Goal: Task Accomplishment & Management: Use online tool/utility

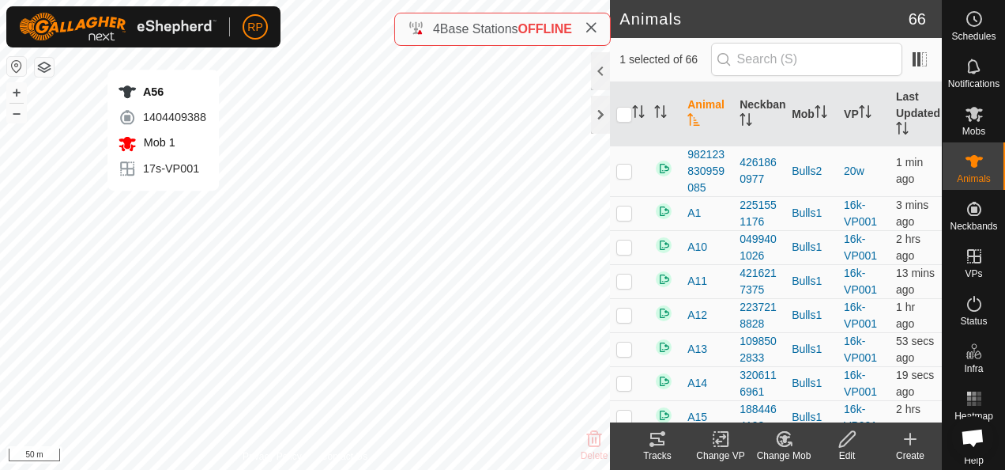
checkbox input "false"
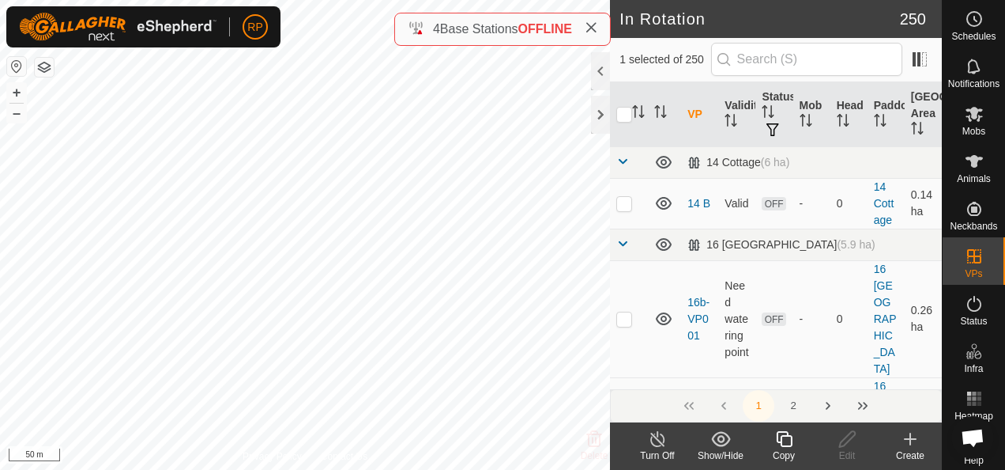
click at [784, 438] on icon at bounding box center [785, 438] width 20 height 19
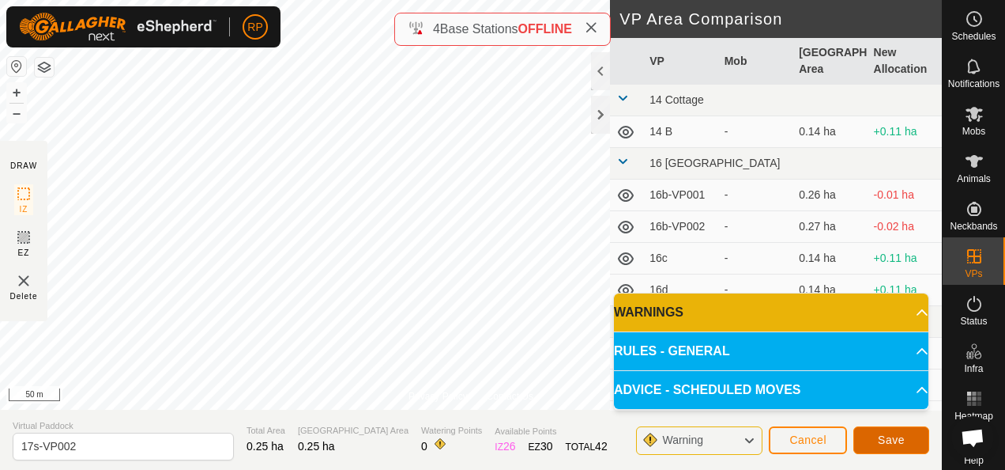
click at [892, 439] on span "Save" at bounding box center [891, 439] width 27 height 13
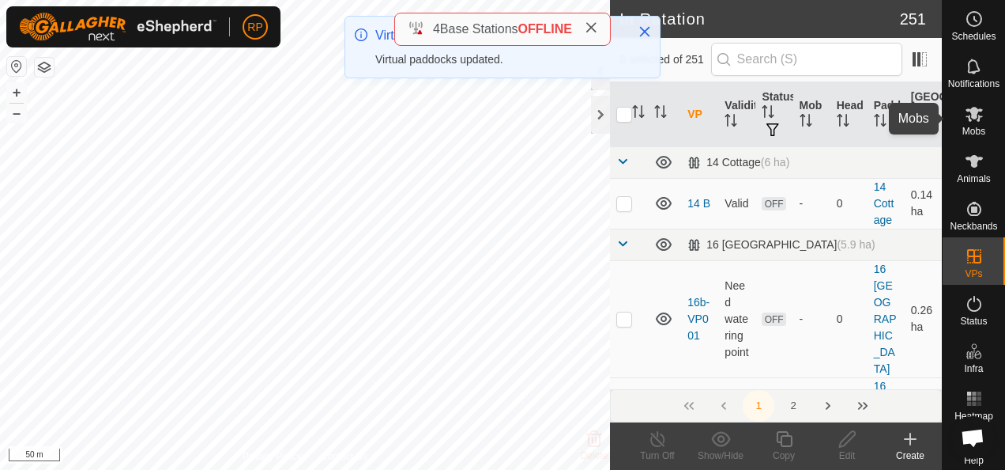
click at [967, 117] on icon at bounding box center [974, 114] width 17 height 15
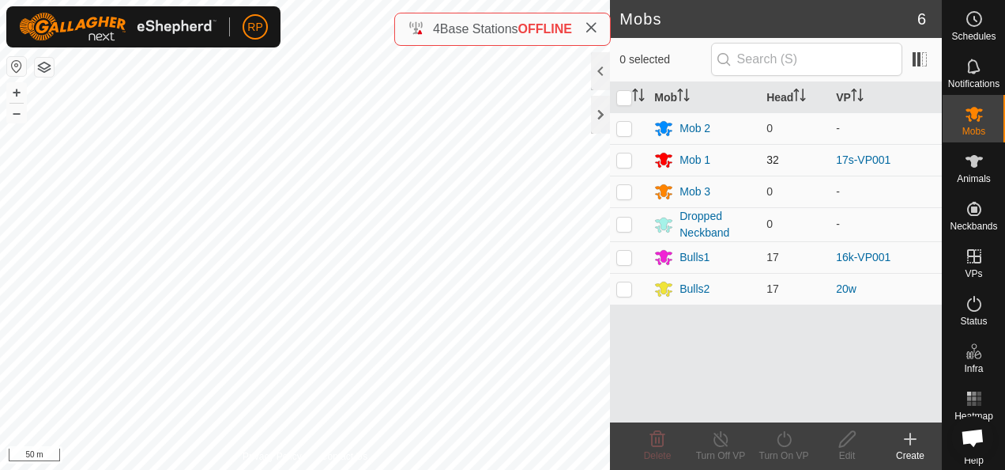
click at [628, 157] on p-checkbox at bounding box center [625, 159] width 16 height 13
checkbox input "true"
click at [784, 439] on icon at bounding box center [785, 438] width 20 height 19
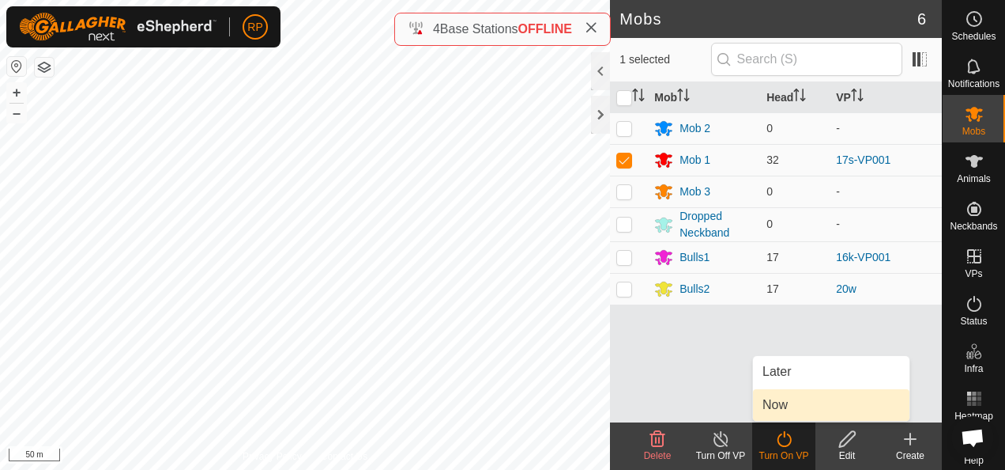
click at [776, 405] on link "Now" at bounding box center [831, 405] width 157 height 32
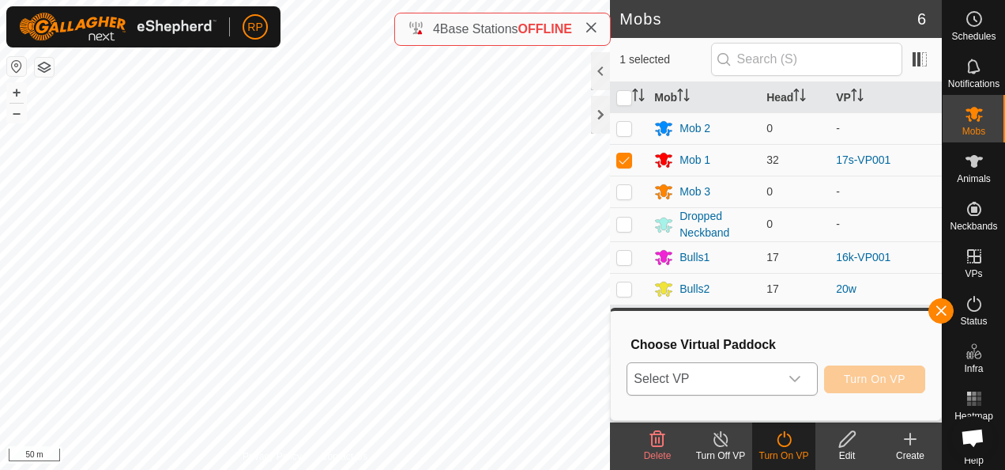
click at [761, 376] on span "Select VP" at bounding box center [703, 379] width 151 height 32
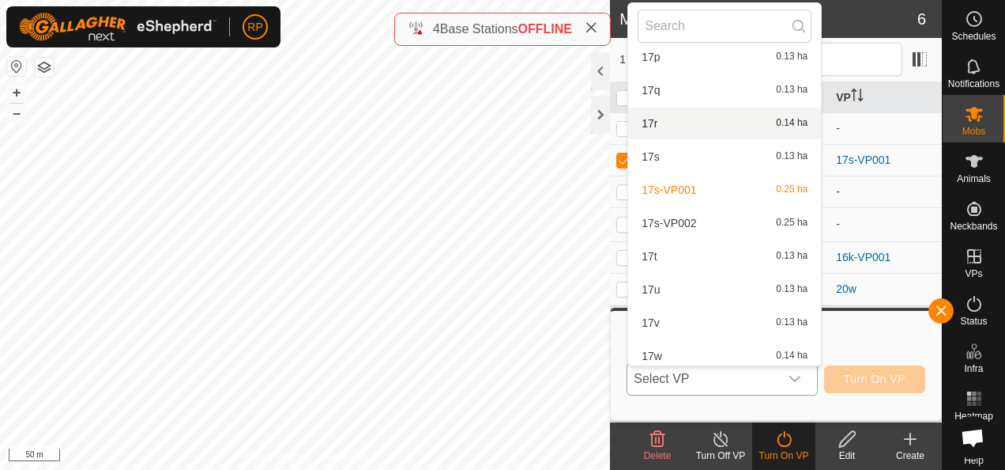
scroll to position [3185, 0]
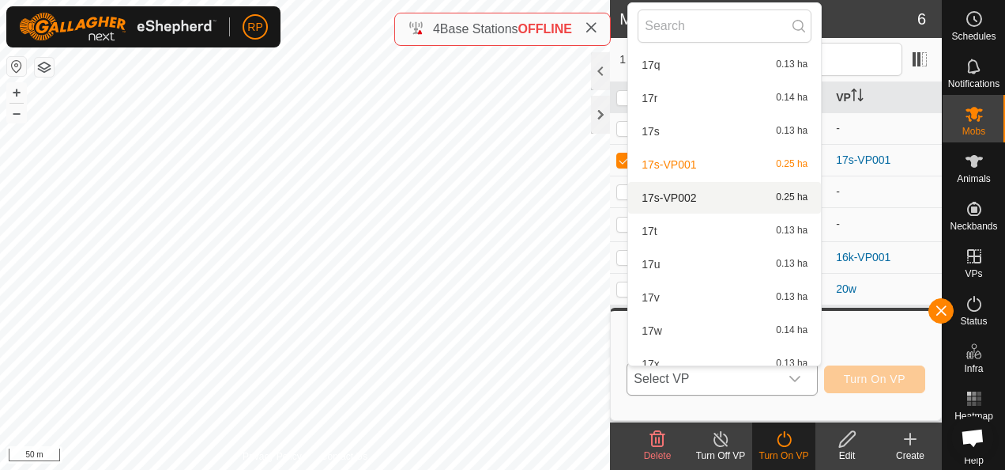
click at [668, 198] on li "17s-VP002 0.25 ha" at bounding box center [724, 198] width 193 height 32
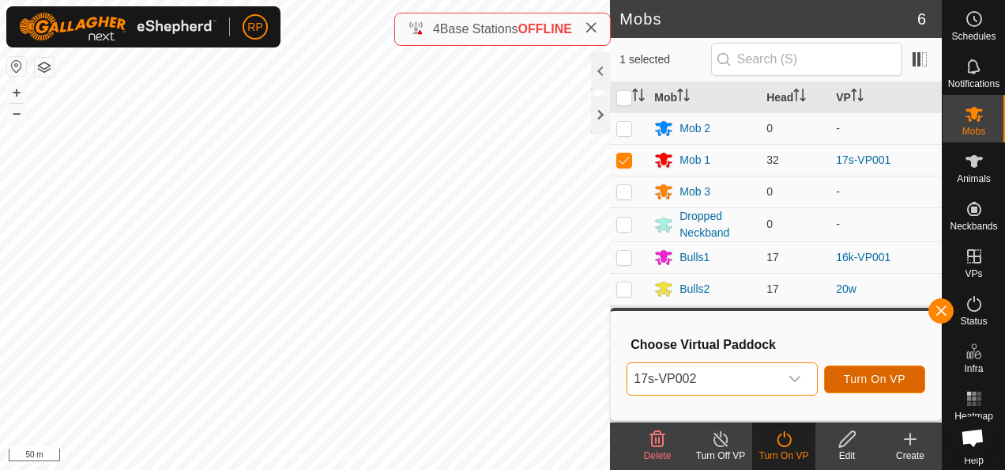
click at [884, 376] on span "Turn On VP" at bounding box center [875, 378] width 62 height 13
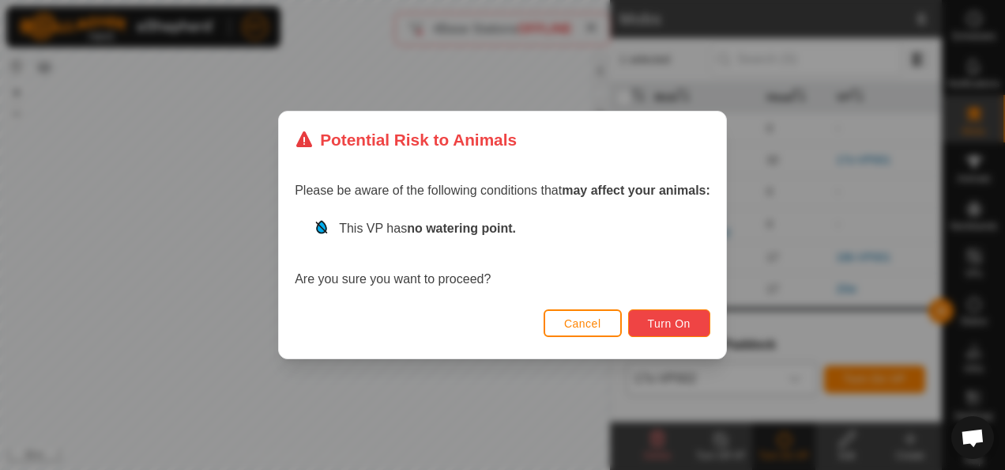
click at [647, 323] on button "Turn On" at bounding box center [669, 323] width 82 height 28
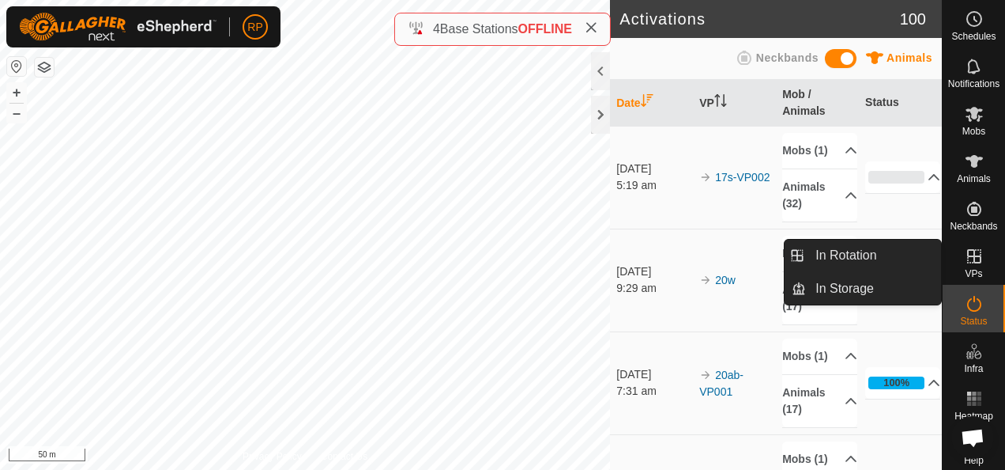
click at [966, 260] on icon at bounding box center [974, 256] width 19 height 19
click at [836, 251] on link "In Rotation" at bounding box center [873, 256] width 135 height 32
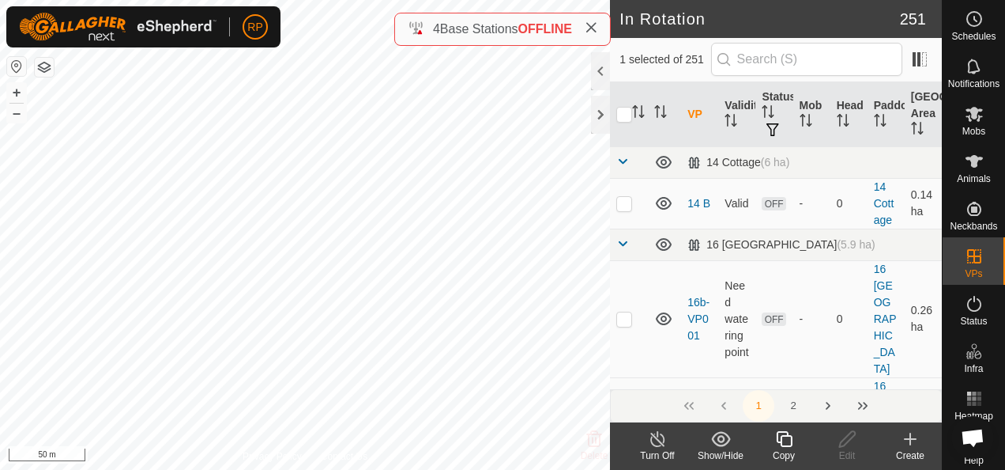
click at [914, 441] on icon at bounding box center [910, 438] width 19 height 19
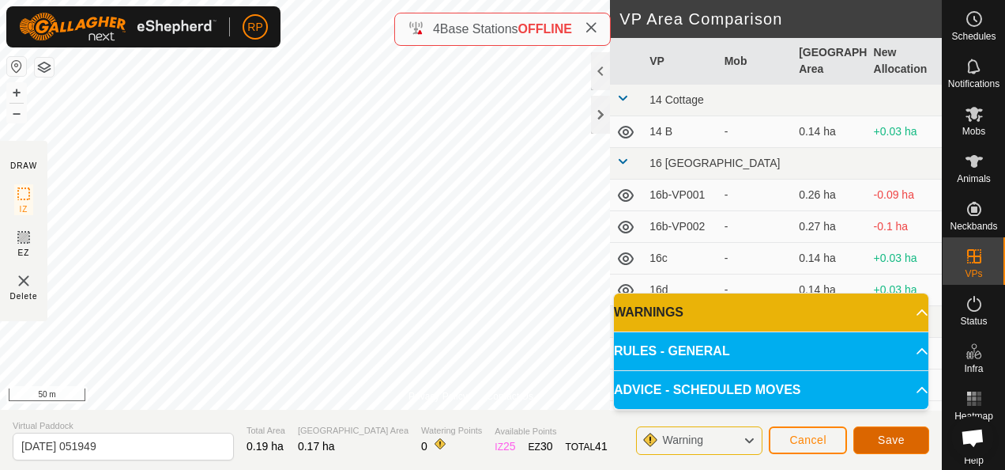
click at [893, 443] on span "Save" at bounding box center [891, 439] width 27 height 13
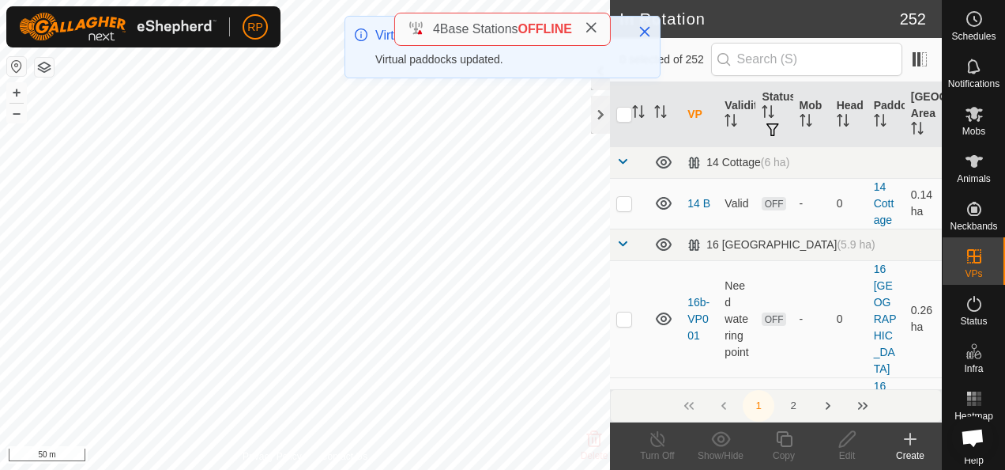
checkbox input "true"
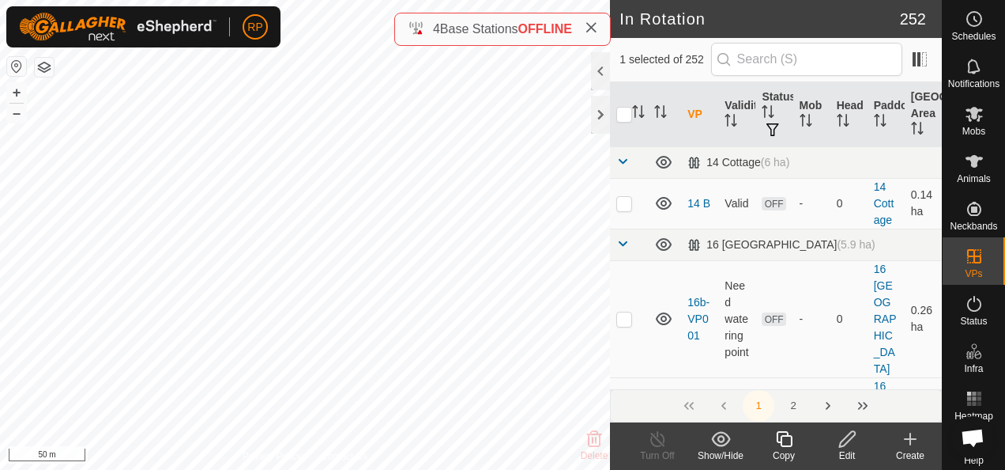
click at [847, 443] on icon at bounding box center [848, 438] width 20 height 19
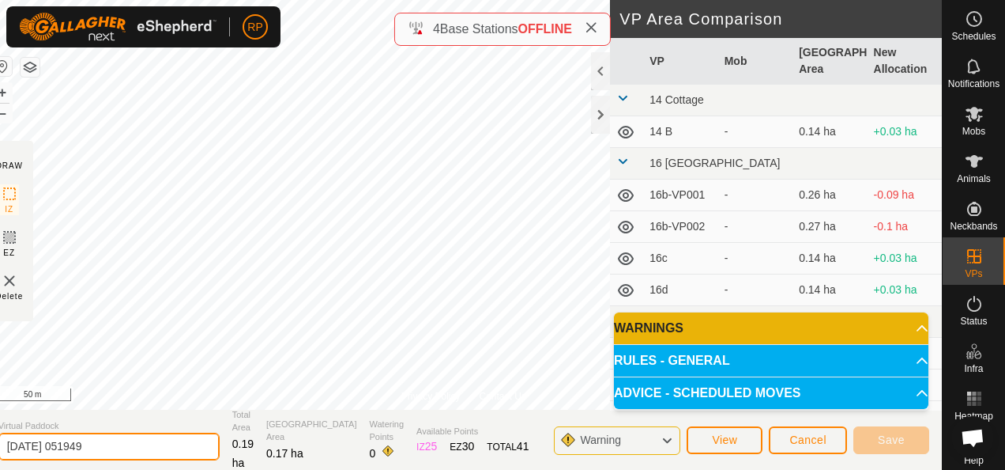
click at [123, 446] on input "[DATE] 051949" at bounding box center [108, 446] width 221 height 28
type input "2"
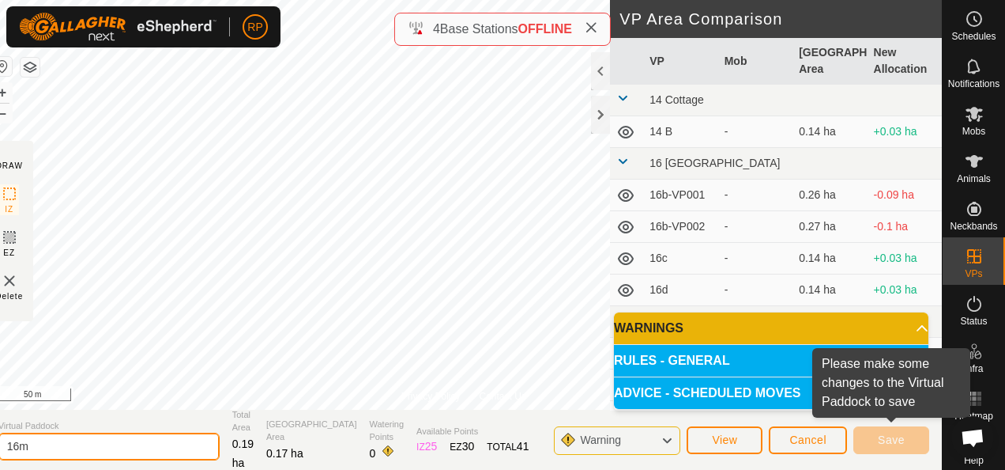
type input "16m"
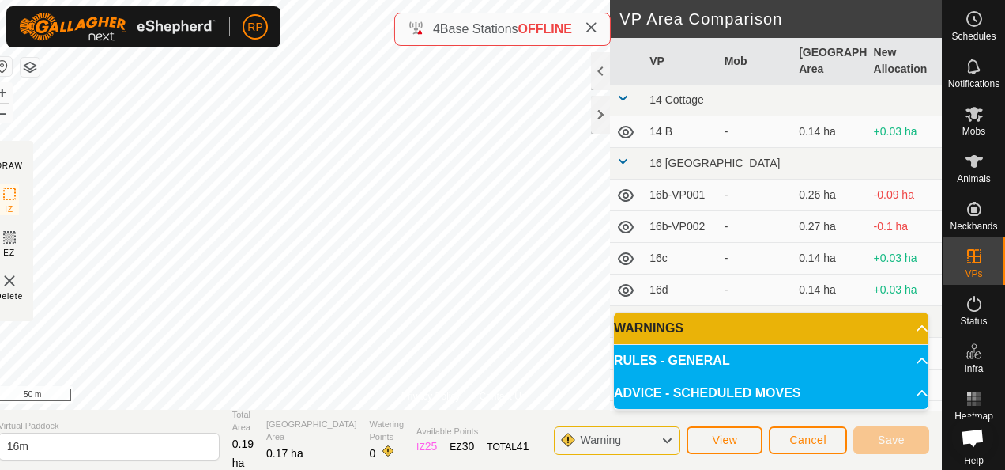
click at [19, 281] on img at bounding box center [9, 280] width 19 height 19
click at [891, 439] on span "Save" at bounding box center [891, 439] width 27 height 13
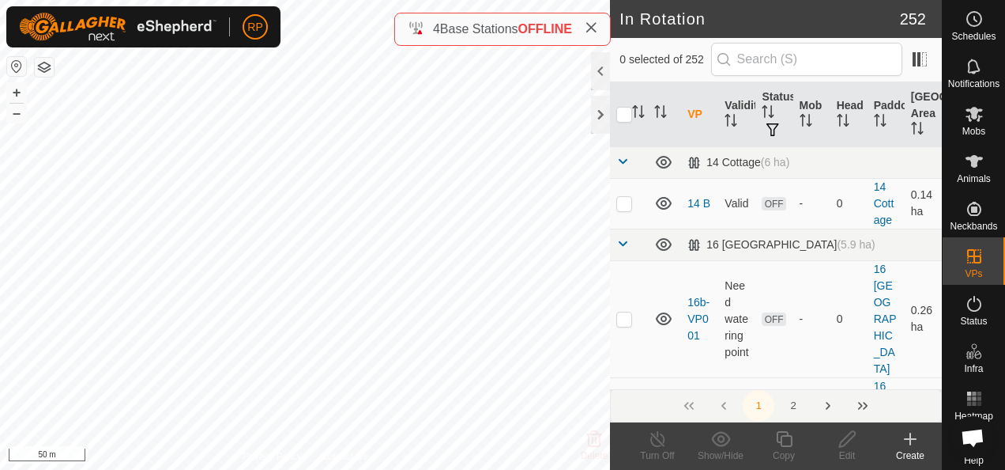
checkbox input "true"
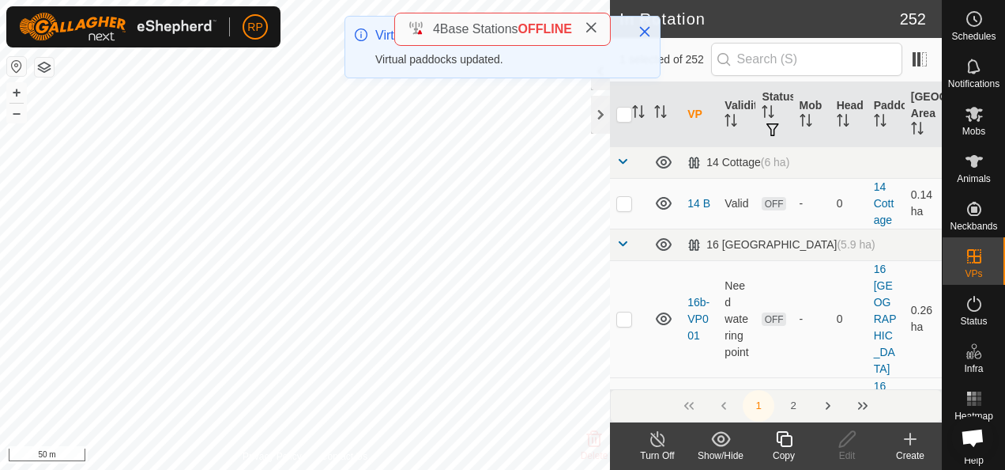
click at [784, 441] on icon at bounding box center [785, 438] width 20 height 19
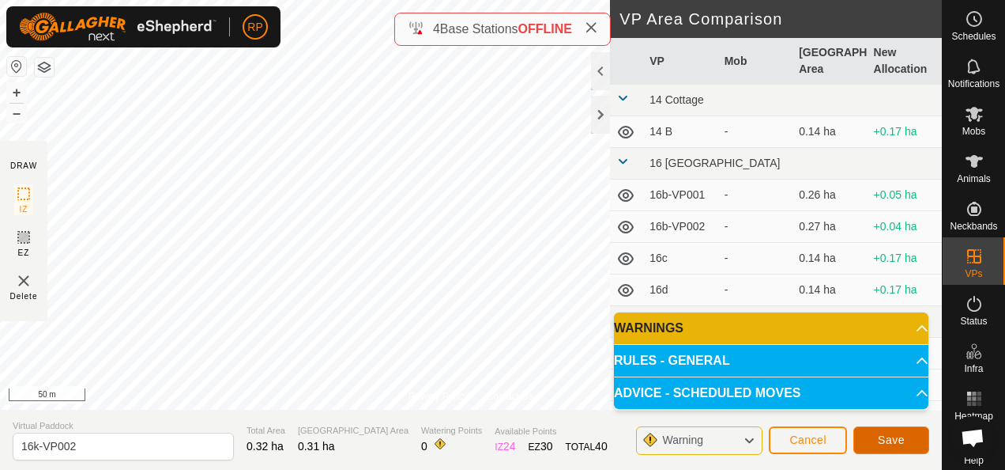
click at [885, 440] on span "Save" at bounding box center [891, 439] width 27 height 13
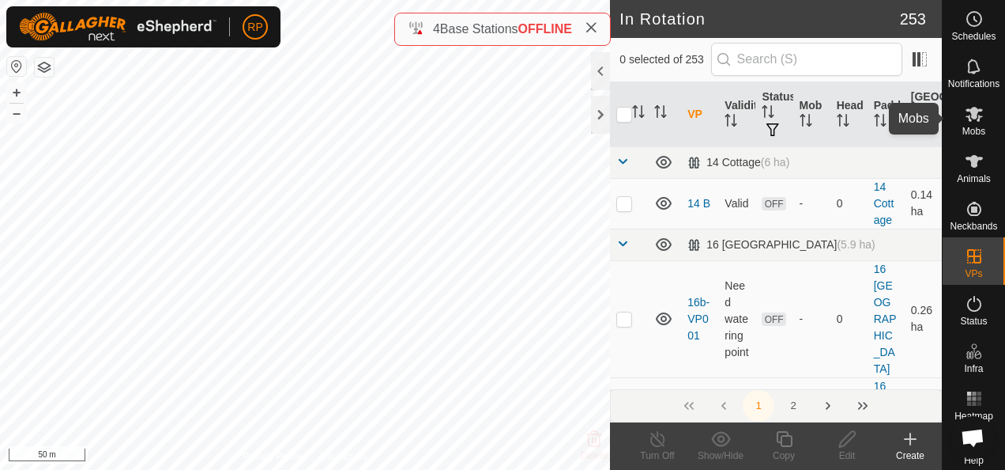
click at [965, 114] on icon at bounding box center [974, 113] width 19 height 19
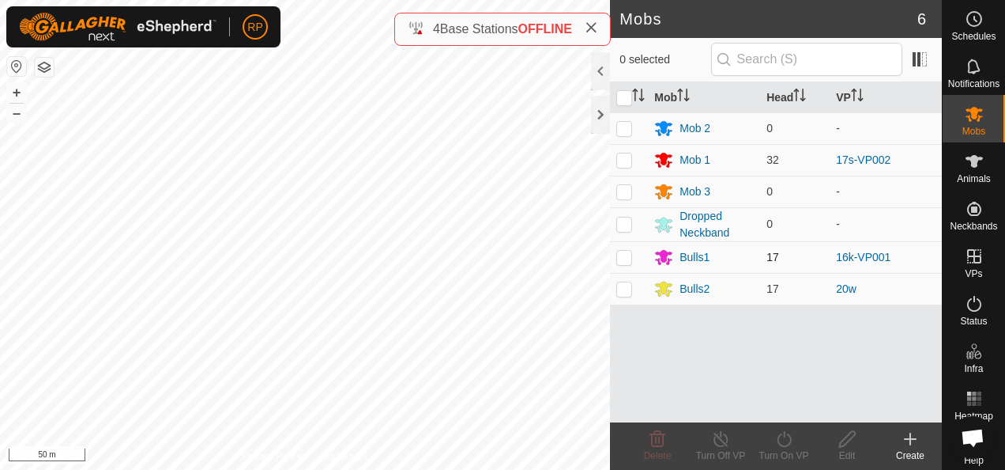
click at [619, 258] on p-checkbox at bounding box center [625, 257] width 16 height 13
checkbox input "true"
click at [786, 439] on icon at bounding box center [785, 438] width 20 height 19
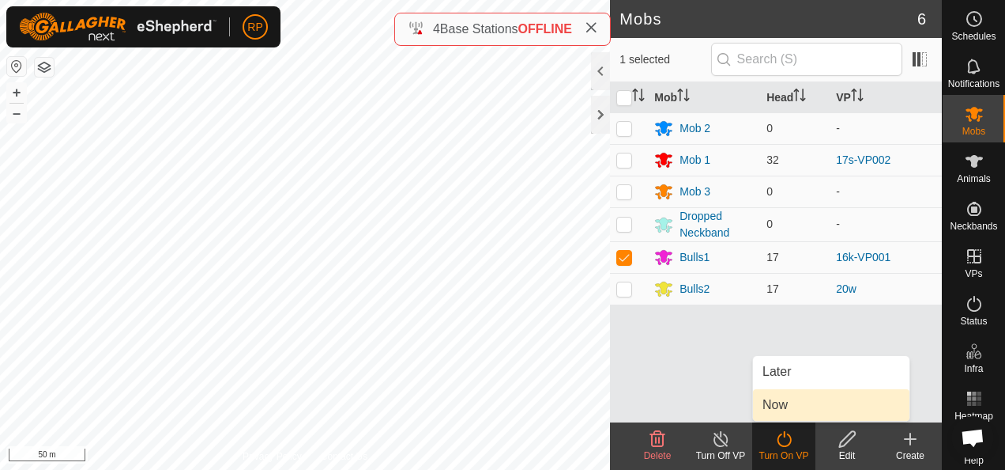
click at [768, 408] on link "Now" at bounding box center [831, 405] width 157 height 32
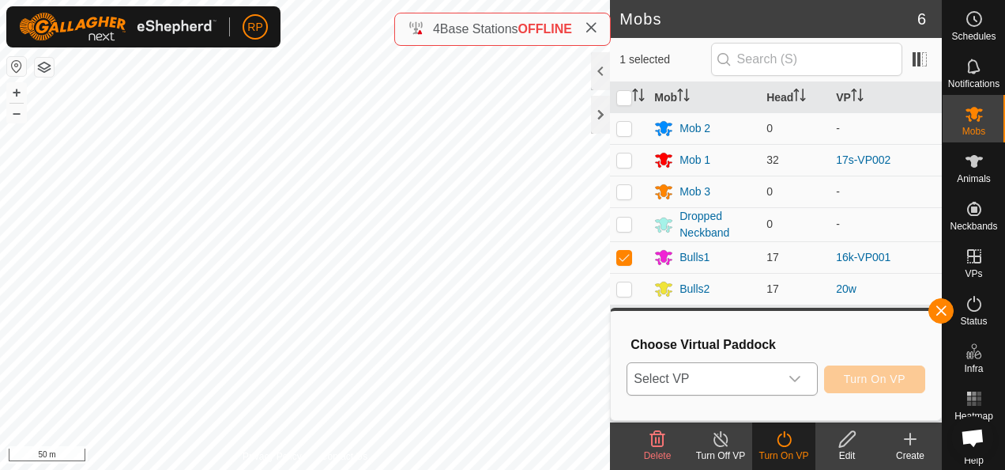
click at [740, 373] on span "Select VP" at bounding box center [703, 379] width 151 height 32
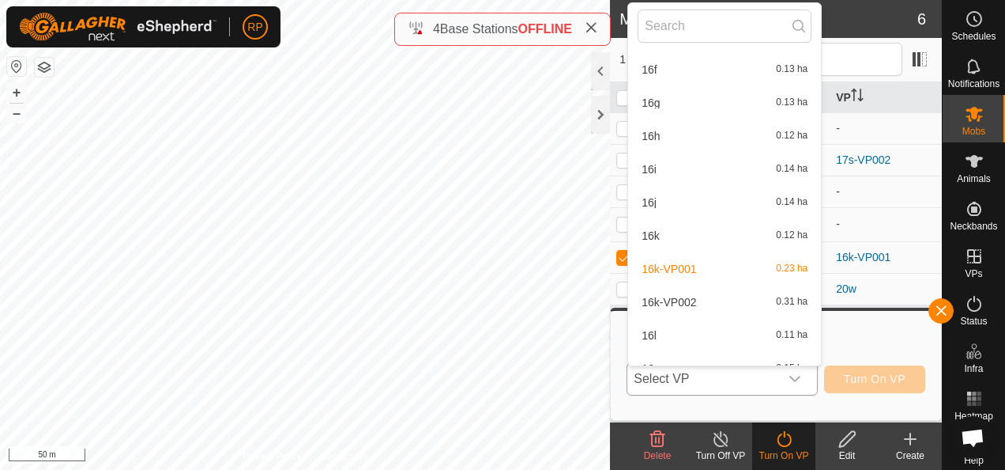
scroll to position [1288, 0]
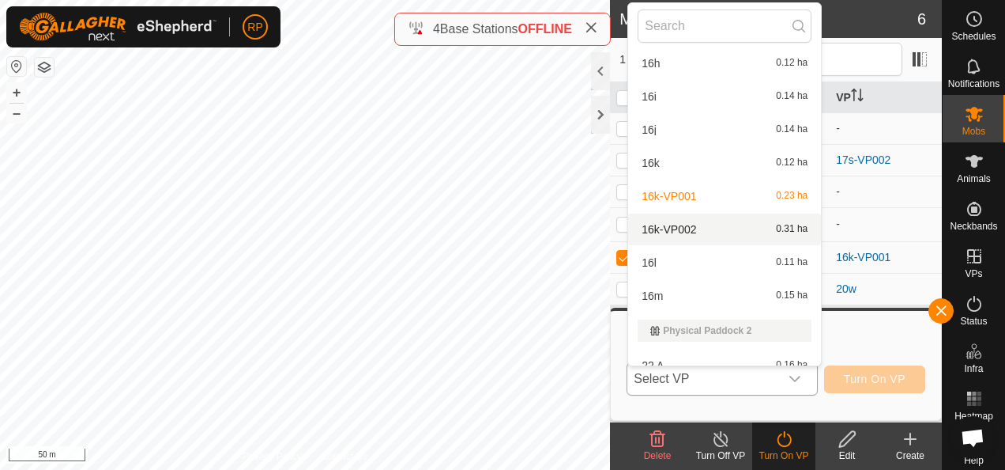
click at [688, 231] on li "16k-VP002 0.31 ha" at bounding box center [724, 229] width 193 height 32
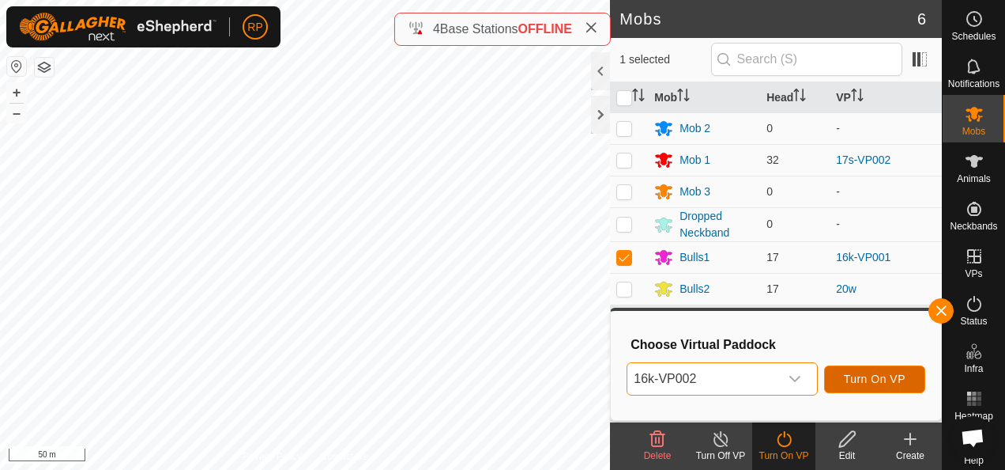
click at [879, 374] on span "Turn On VP" at bounding box center [875, 378] width 62 height 13
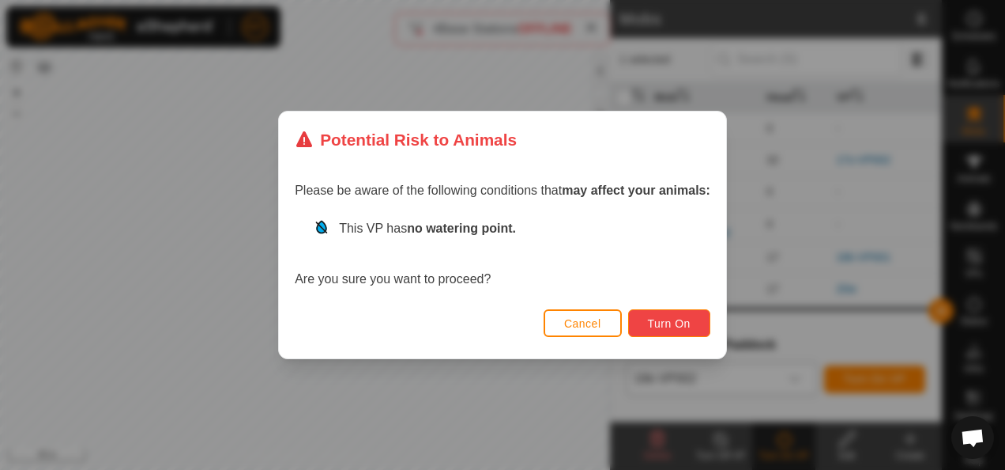
click at [659, 323] on span "Turn On" at bounding box center [669, 323] width 43 height 13
